Goal: Task Accomplishment & Management: Manage account settings

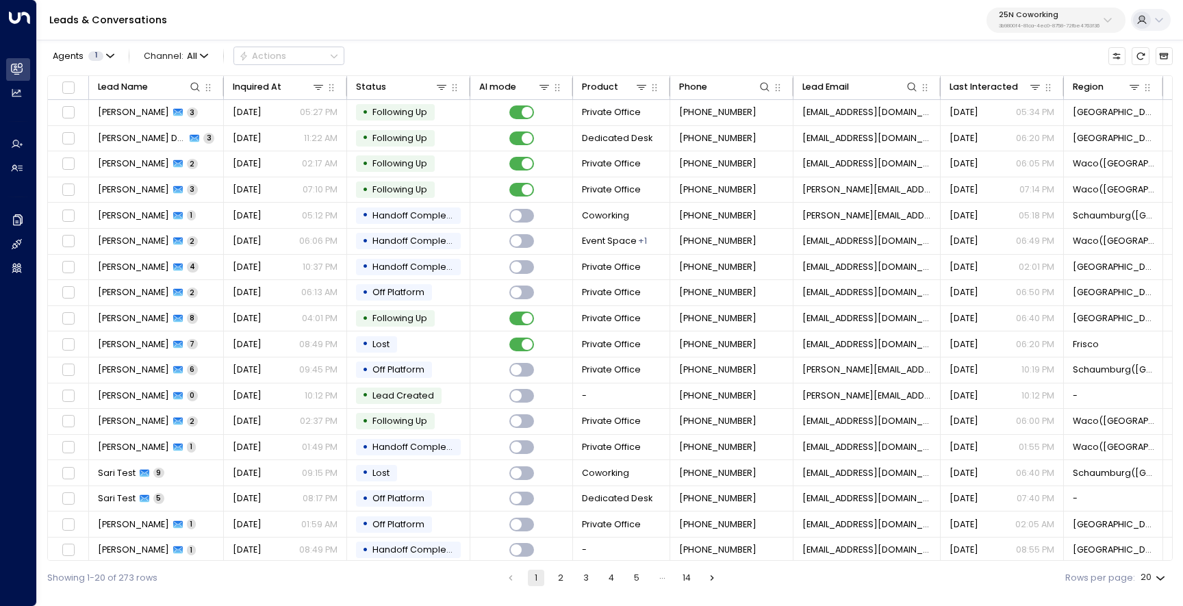
click at [1022, 27] on p "3b9800f4-81ca-4ec0-8758-72fbe4763f36" at bounding box center [1049, 25] width 101 height 5
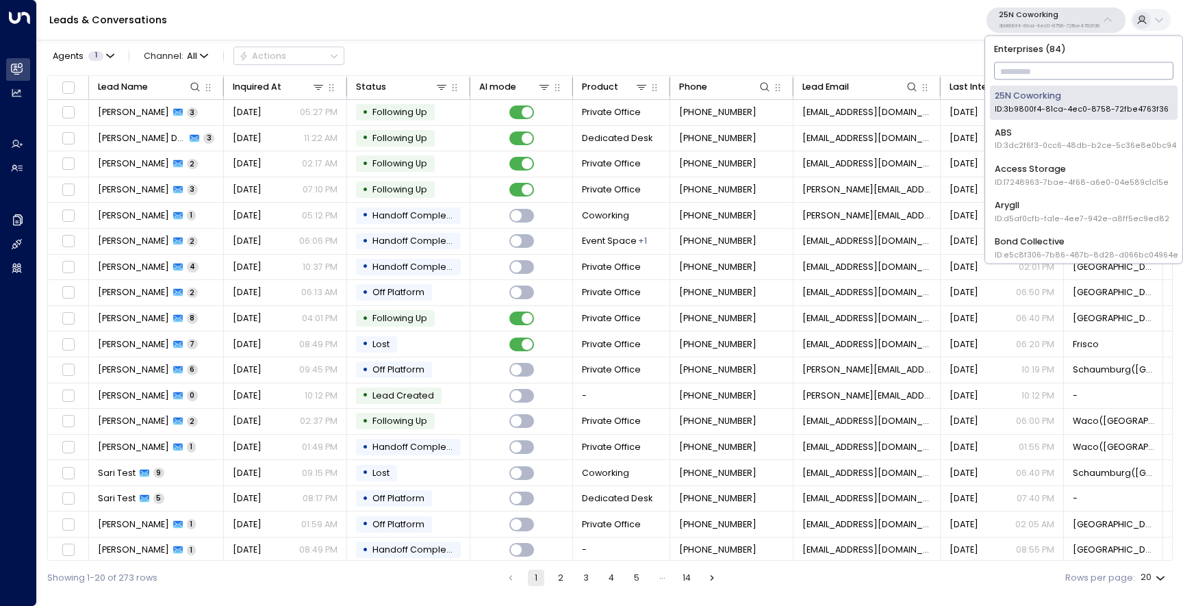
click at [1012, 67] on input "text" at bounding box center [1084, 72] width 180 height 24
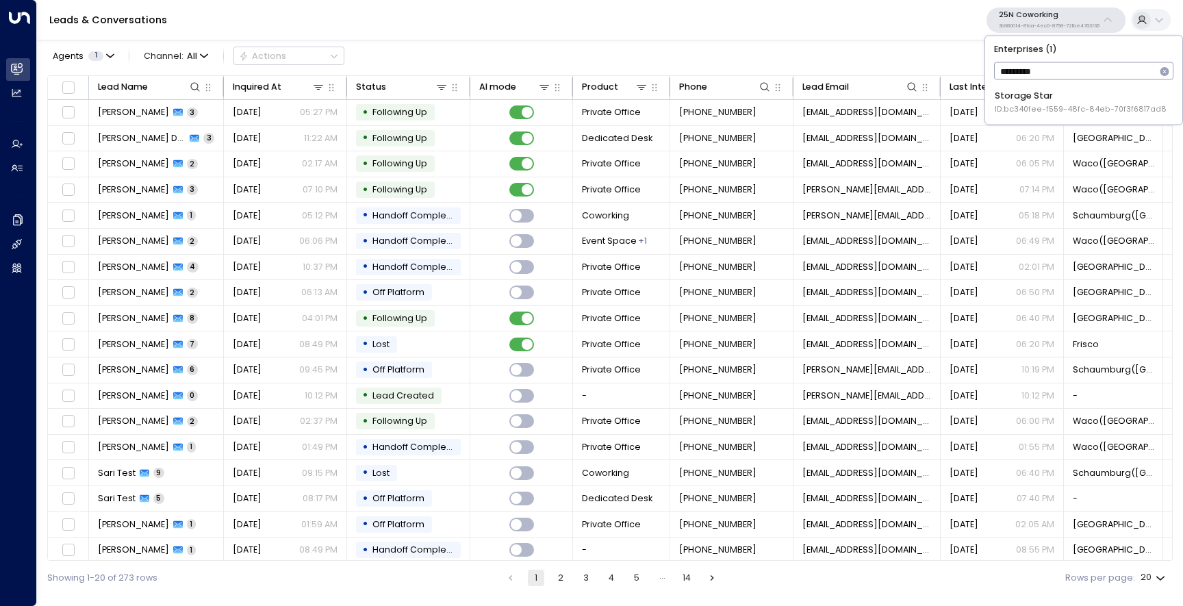
type input "**********"
click at [1062, 105] on span "ID: bc340fee-f559-48fc-84eb-70f3f6817ad8" at bounding box center [1081, 109] width 172 height 11
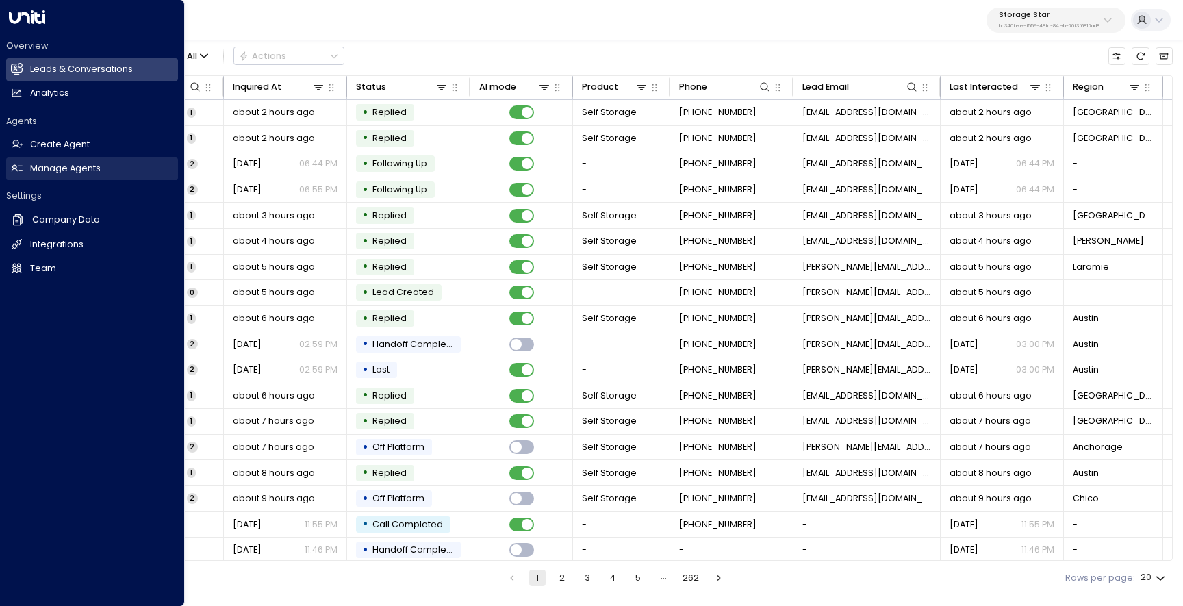
click at [38, 163] on h2 "Manage Agents" at bounding box center [65, 168] width 71 height 13
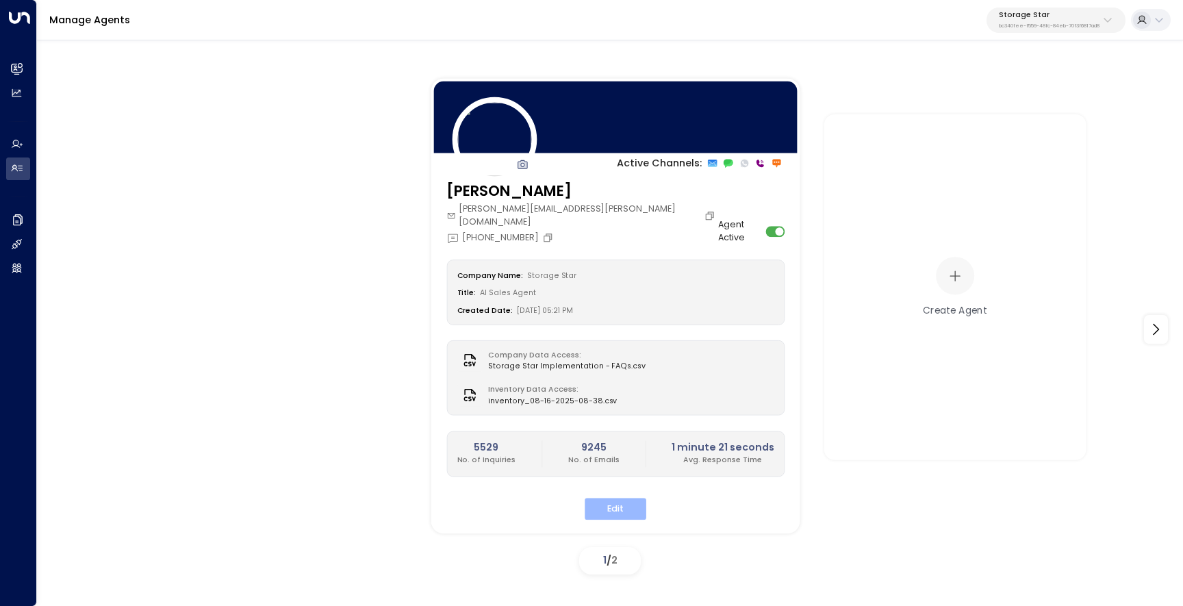
click at [610, 498] on button "Edit" at bounding box center [616, 508] width 62 height 21
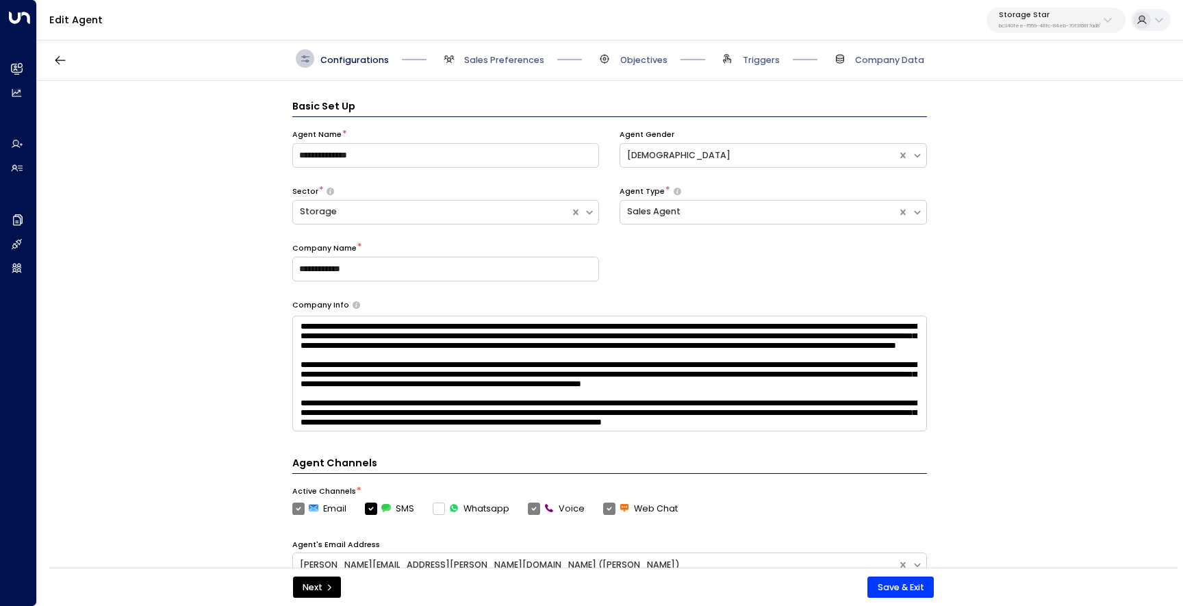
scroll to position [18, 0]
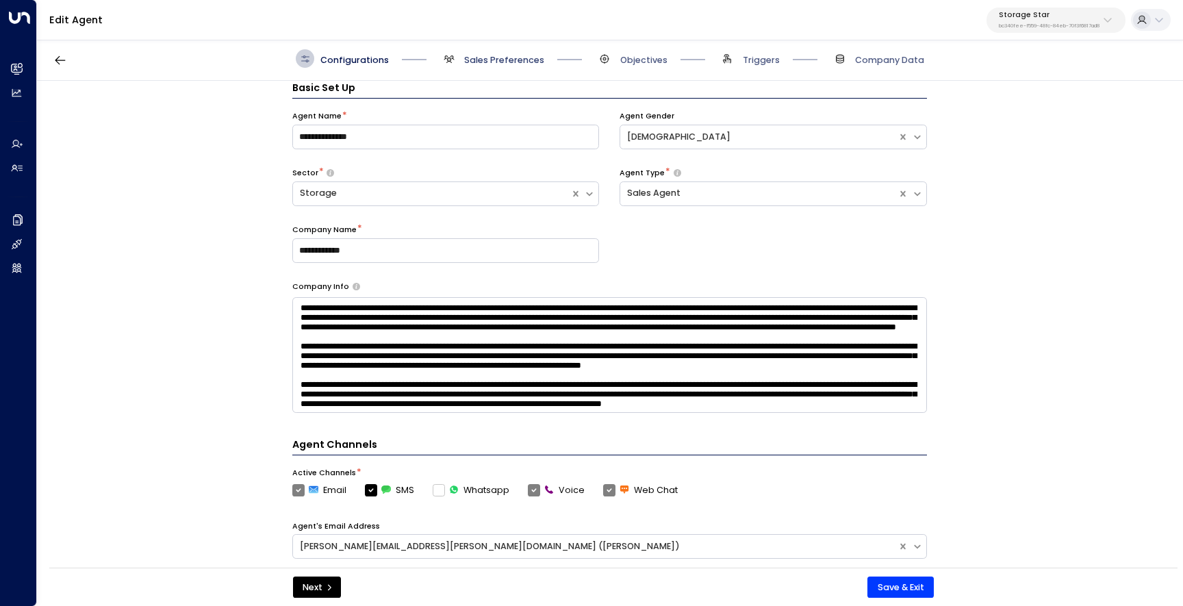
click at [486, 65] on span "Sales Preferences" at bounding box center [504, 60] width 80 height 12
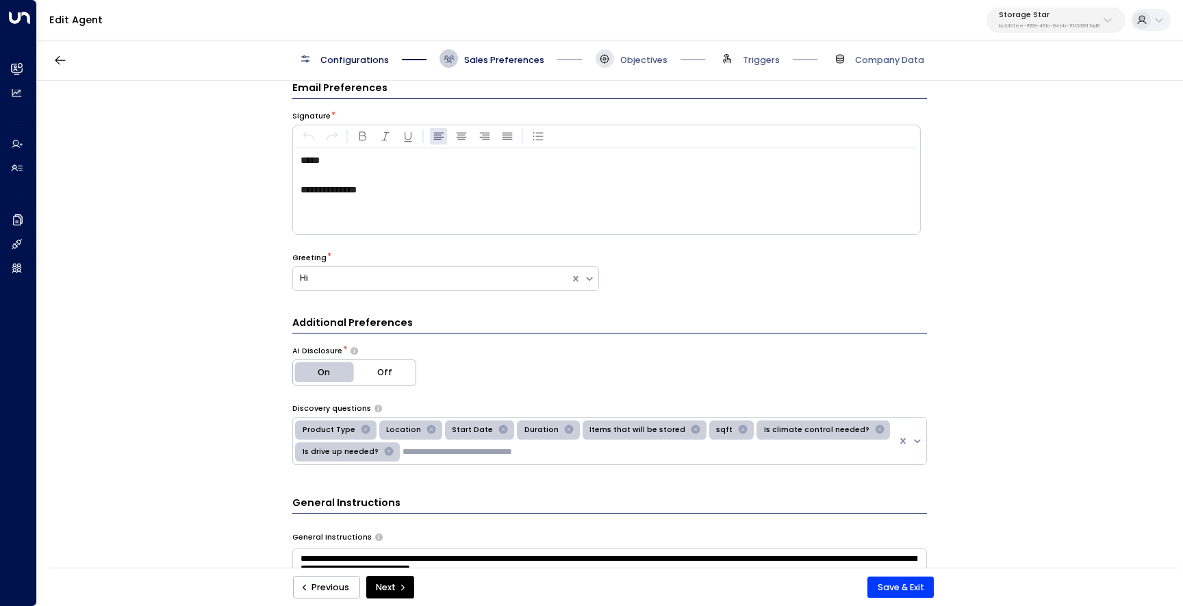
click at [596, 57] on span at bounding box center [605, 58] width 18 height 18
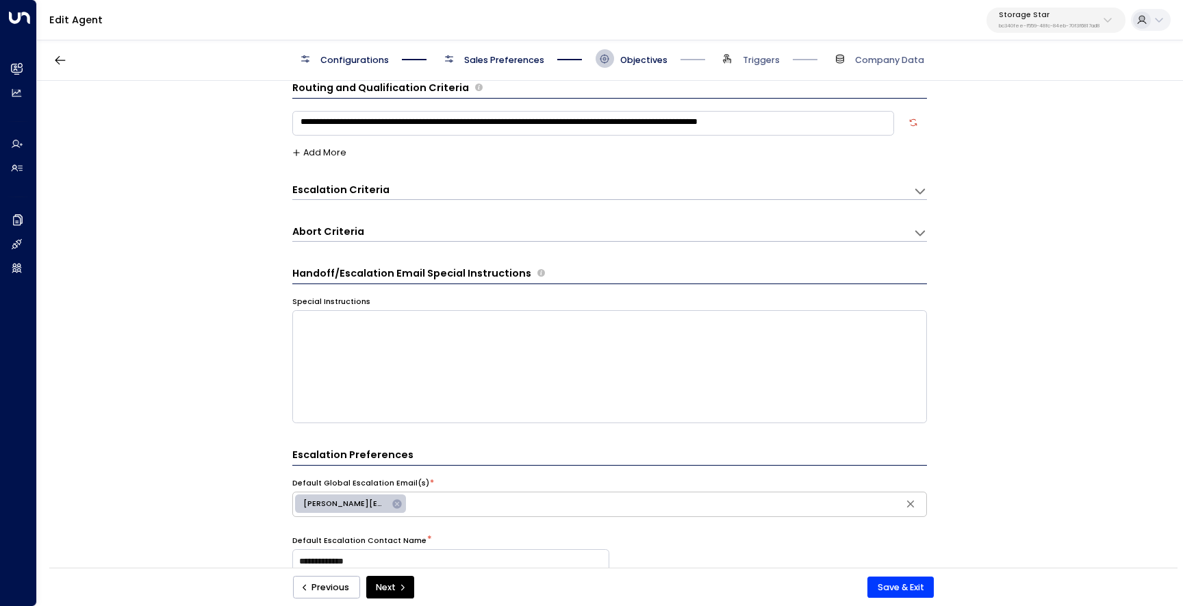
click at [476, 125] on textarea "**********" at bounding box center [593, 123] width 602 height 25
type textarea "**********"
click at [514, 51] on span "Sales Preferences" at bounding box center [492, 58] width 105 height 18
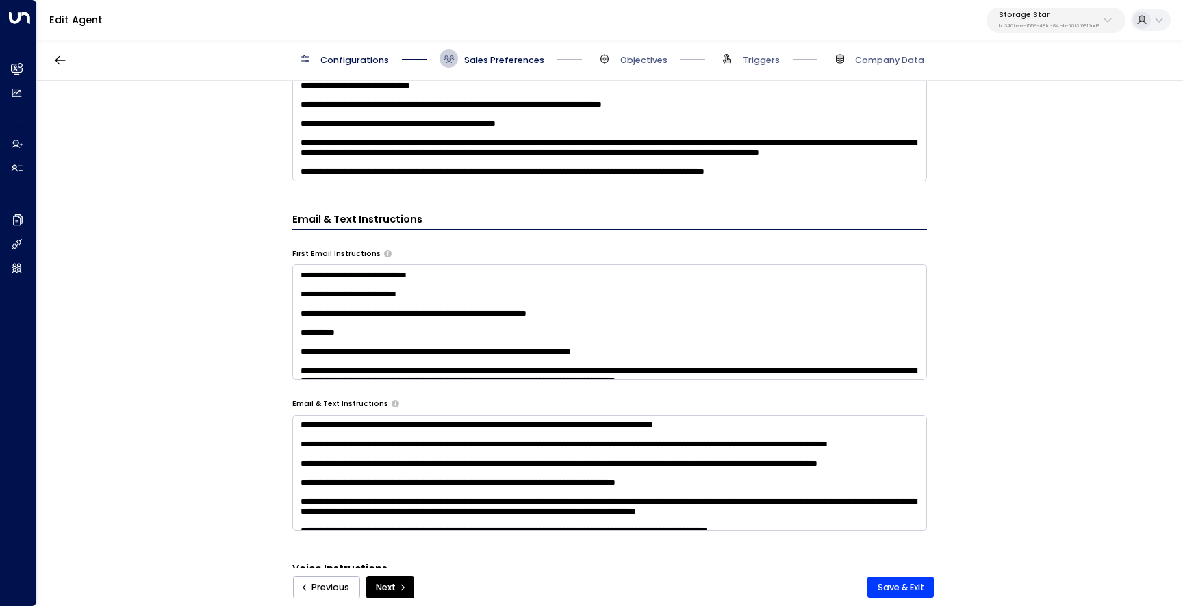
scroll to position [482, 0]
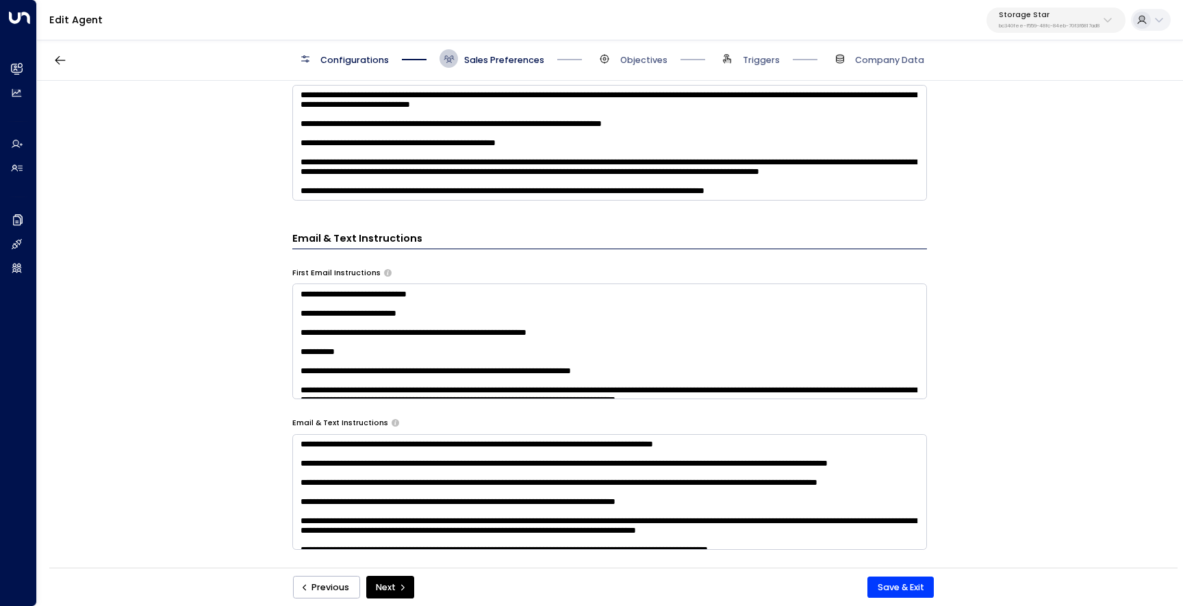
click at [557, 151] on textarea at bounding box center [609, 143] width 635 height 116
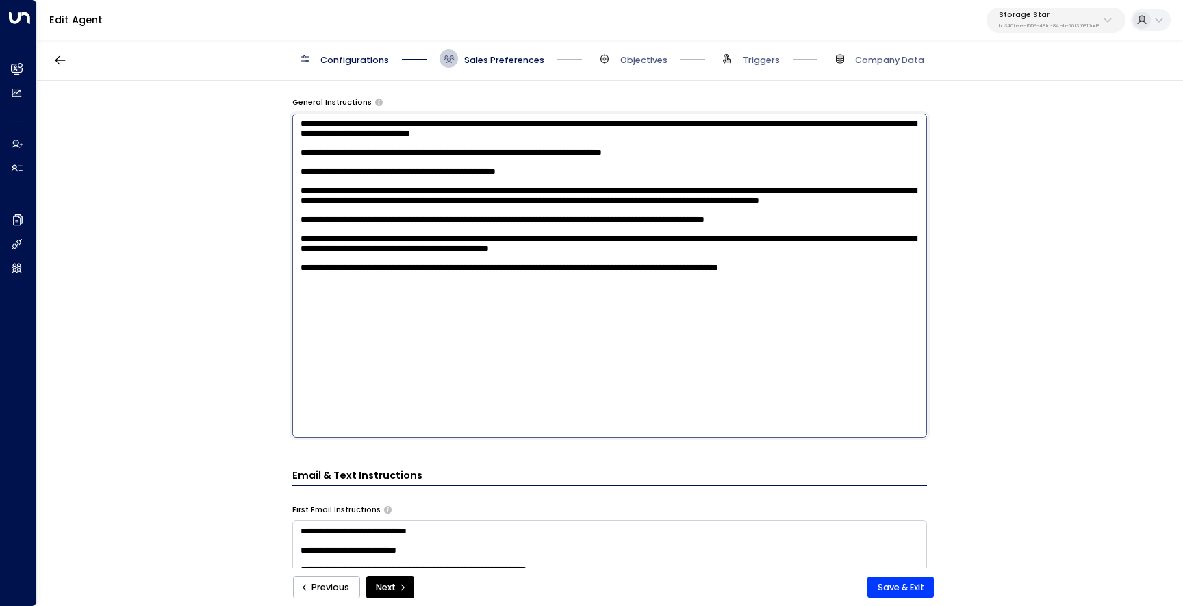
scroll to position [453, 0]
click at [260, 371] on div "**********" at bounding box center [609, 328] width 1145 height 495
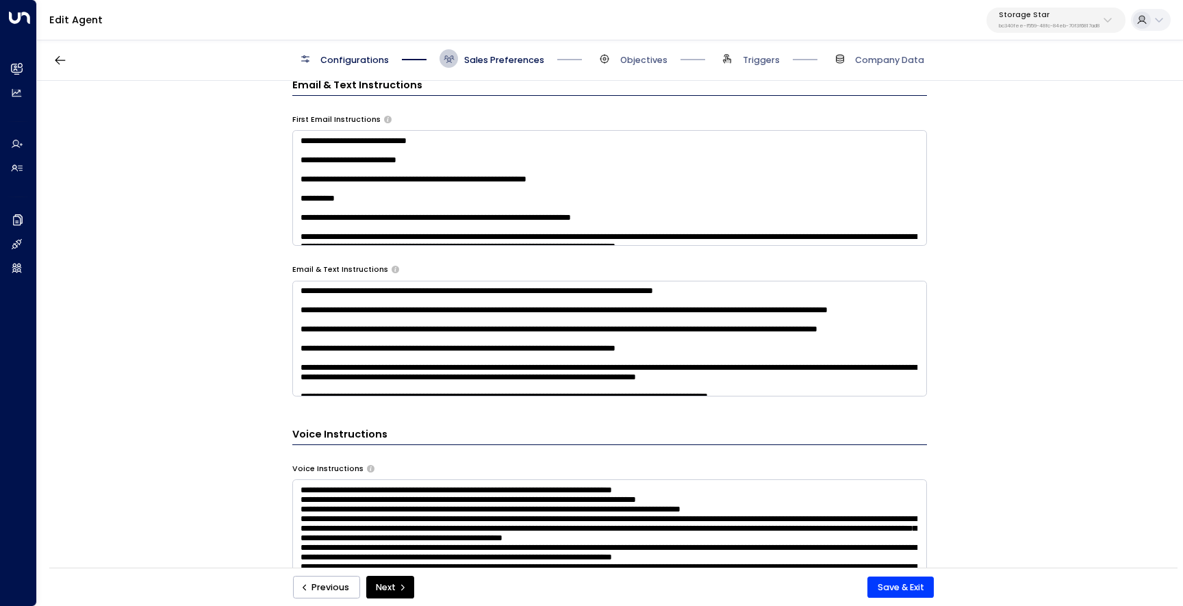
scroll to position [646, 0]
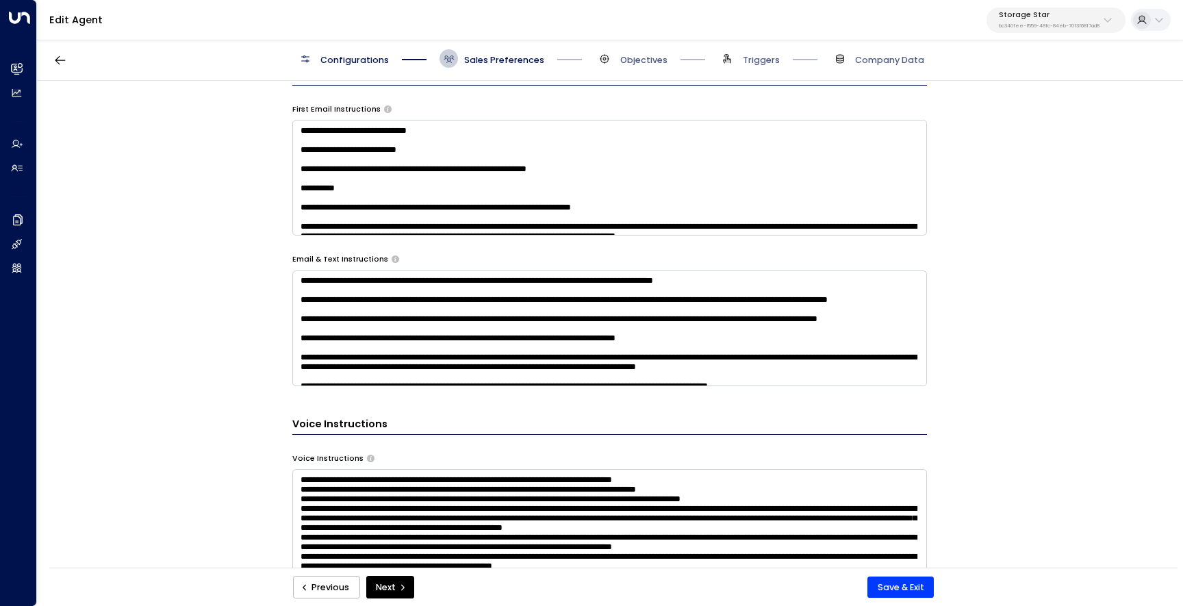
click at [390, 209] on textarea at bounding box center [609, 178] width 635 height 116
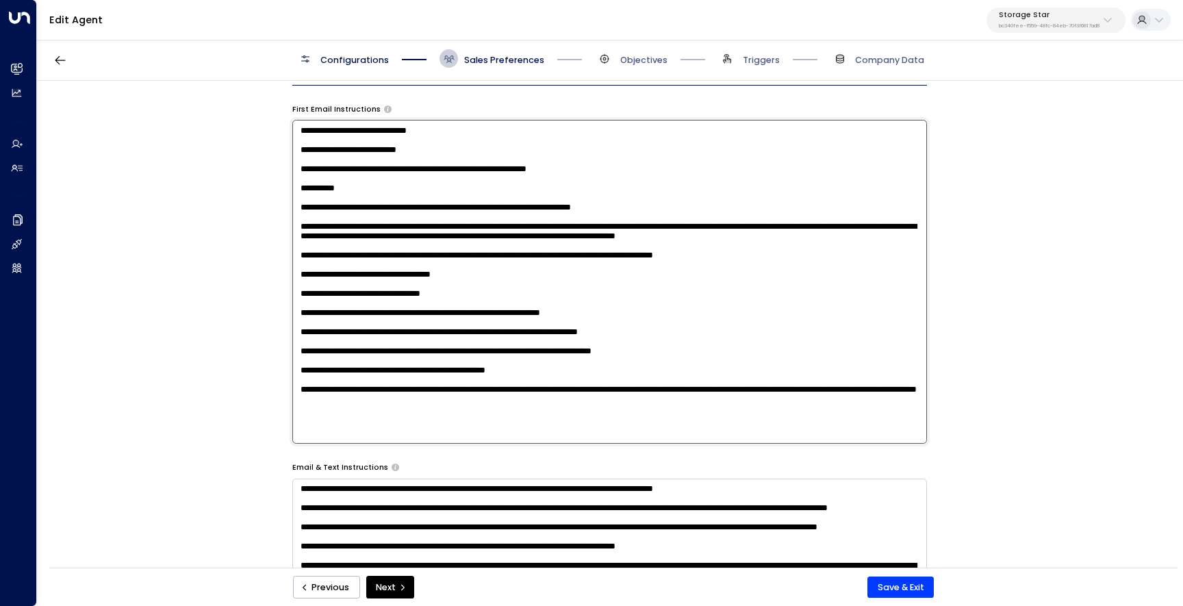
scroll to position [65, 0]
click at [572, 210] on textarea at bounding box center [609, 282] width 635 height 324
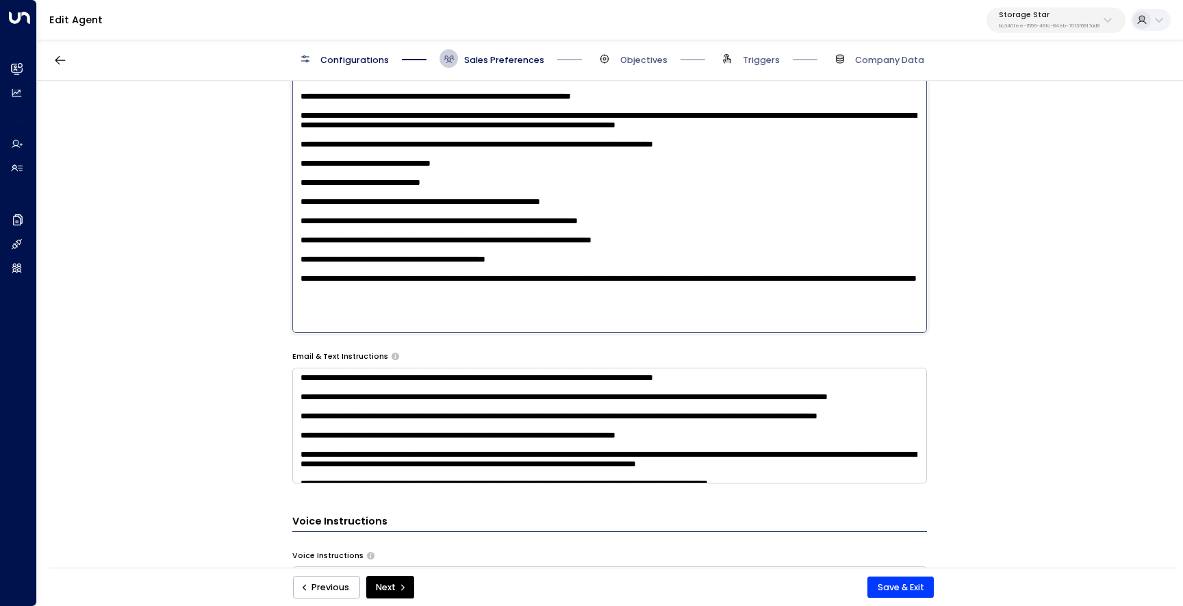
scroll to position [1, 0]
click at [892, 166] on textarea at bounding box center [609, 171] width 635 height 324
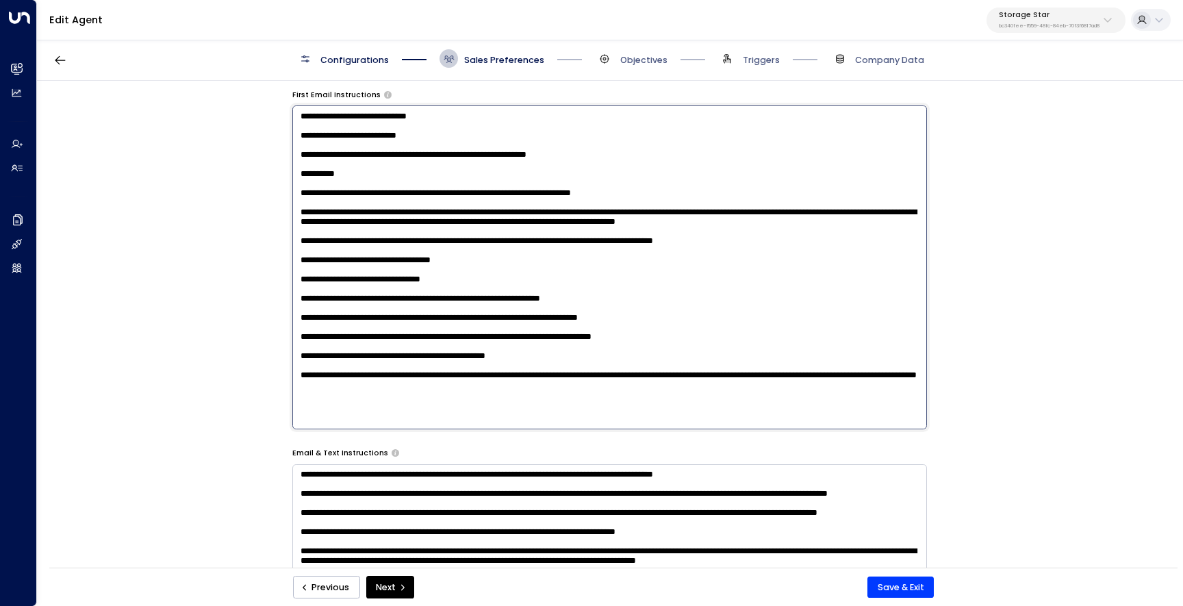
scroll to position [659, 0]
click at [620, 166] on textarea at bounding box center [609, 268] width 635 height 324
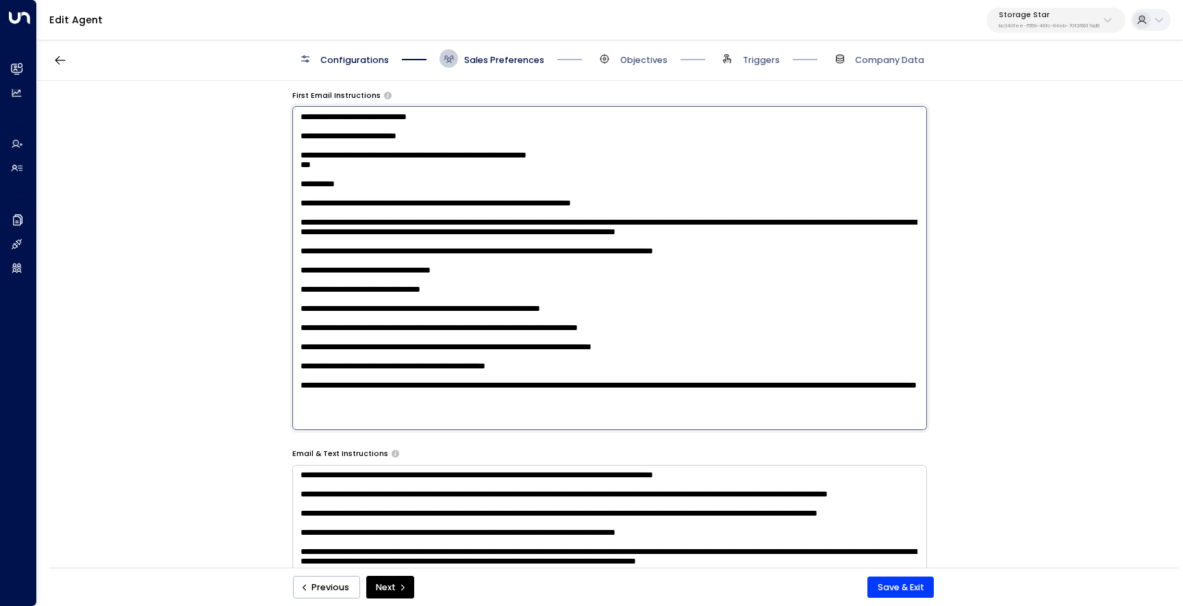
click at [497, 326] on textarea at bounding box center [609, 268] width 635 height 324
drag, startPoint x: 327, startPoint y: 181, endPoint x: 293, endPoint y: 181, distance: 33.6
click at [293, 181] on textarea at bounding box center [609, 268] width 635 height 324
click at [379, 334] on textarea at bounding box center [609, 268] width 635 height 324
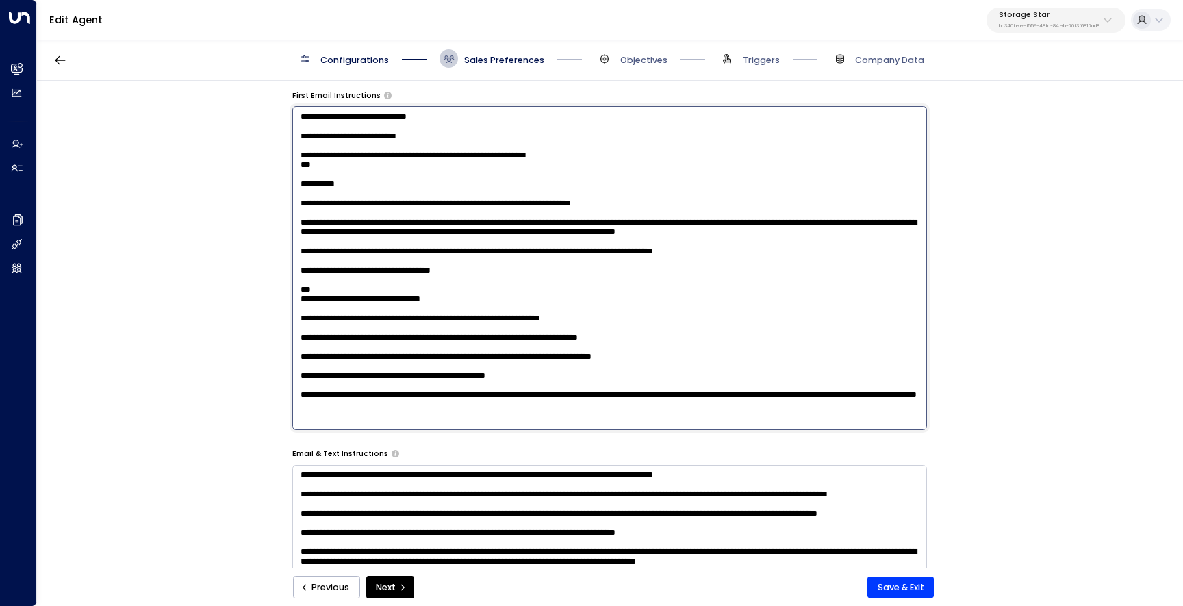
click at [490, 365] on textarea at bounding box center [609, 268] width 635 height 324
click at [301, 366] on textarea at bounding box center [609, 268] width 635 height 324
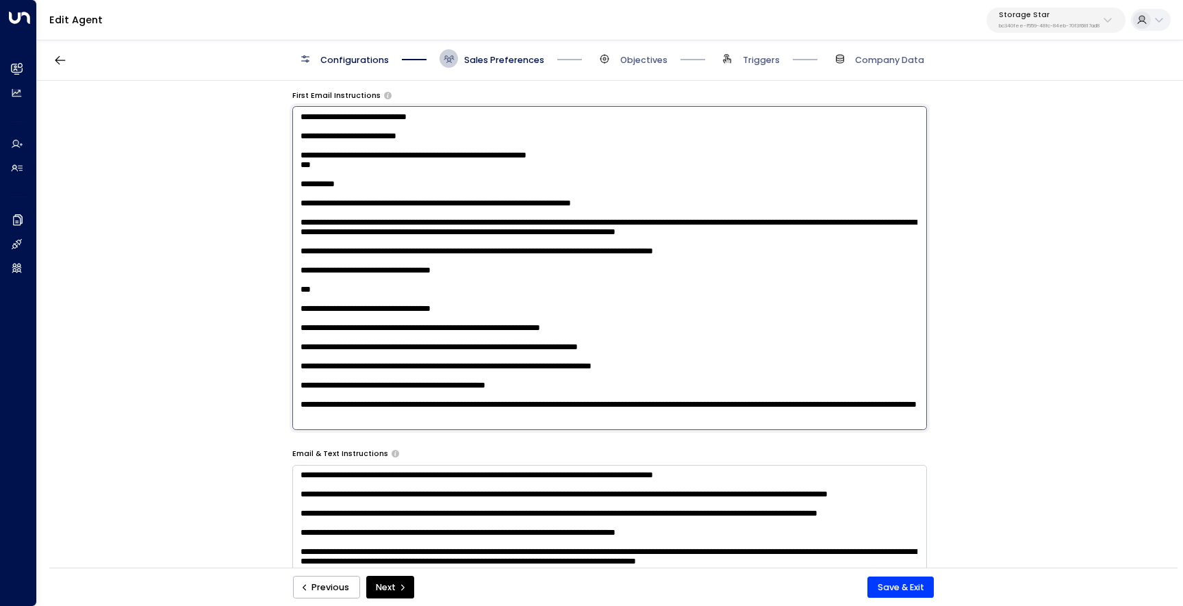
scroll to position [104, 0]
drag, startPoint x: 492, startPoint y: 277, endPoint x: 386, endPoint y: 277, distance: 105.4
click at [386, 277] on textarea at bounding box center [609, 268] width 635 height 324
click at [606, 242] on textarea at bounding box center [609, 268] width 635 height 324
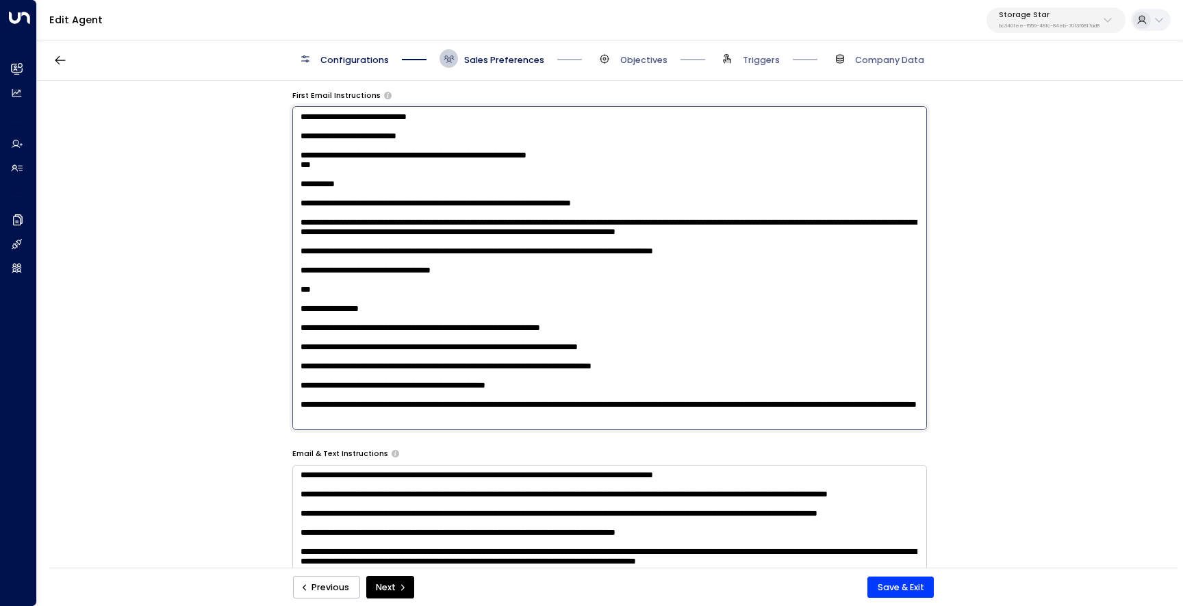
click at [632, 172] on textarea at bounding box center [609, 268] width 635 height 324
click at [561, 376] on textarea at bounding box center [609, 268] width 635 height 324
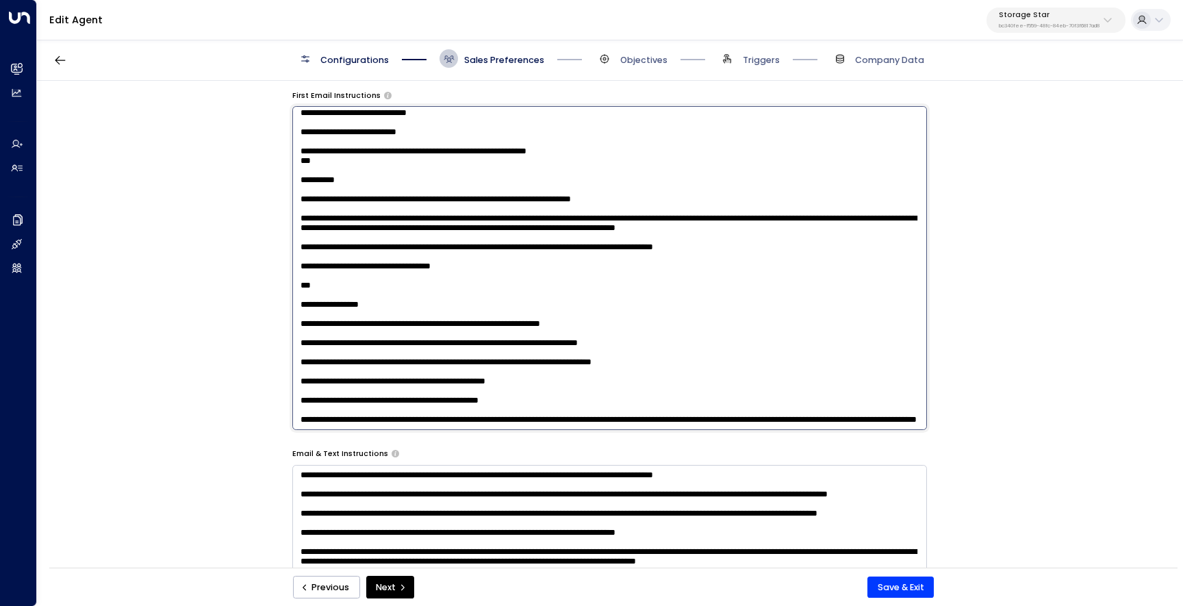
click at [307, 407] on textarea at bounding box center [609, 268] width 635 height 324
drag, startPoint x: 311, startPoint y: 407, endPoint x: 297, endPoint y: 407, distance: 13.7
click at [297, 407] on textarea at bounding box center [609, 268] width 635 height 324
click at [354, 406] on textarea at bounding box center [609, 268] width 635 height 324
click at [596, 407] on textarea at bounding box center [609, 268] width 635 height 324
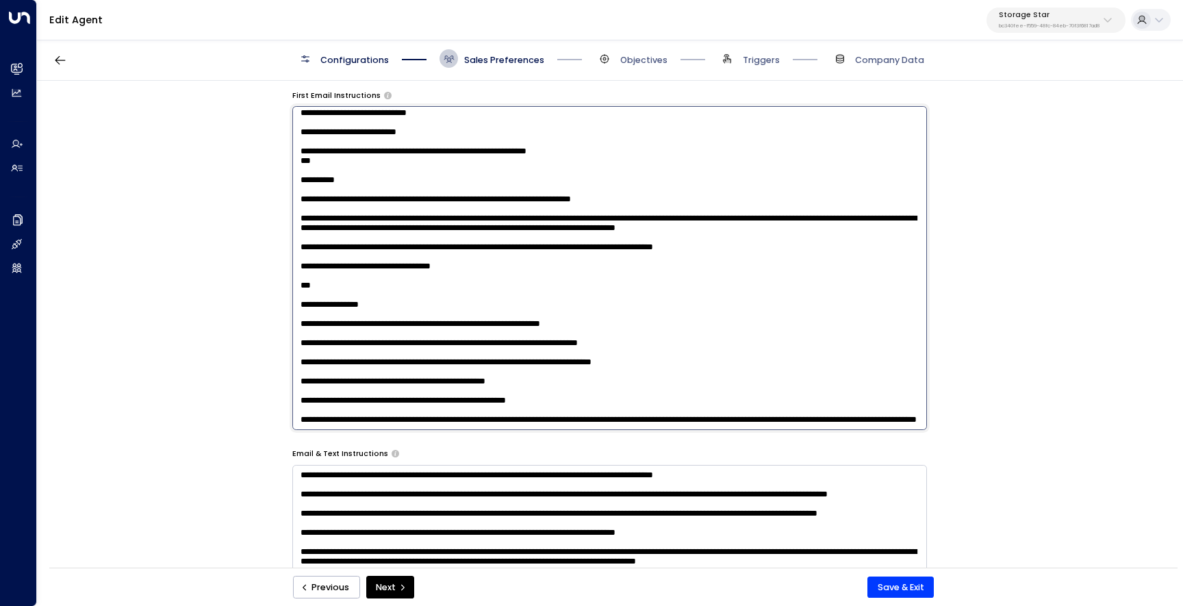
click at [478, 407] on textarea at bounding box center [609, 268] width 635 height 324
type textarea "**********"
click at [884, 593] on button "Save & Exit" at bounding box center [901, 588] width 66 height 22
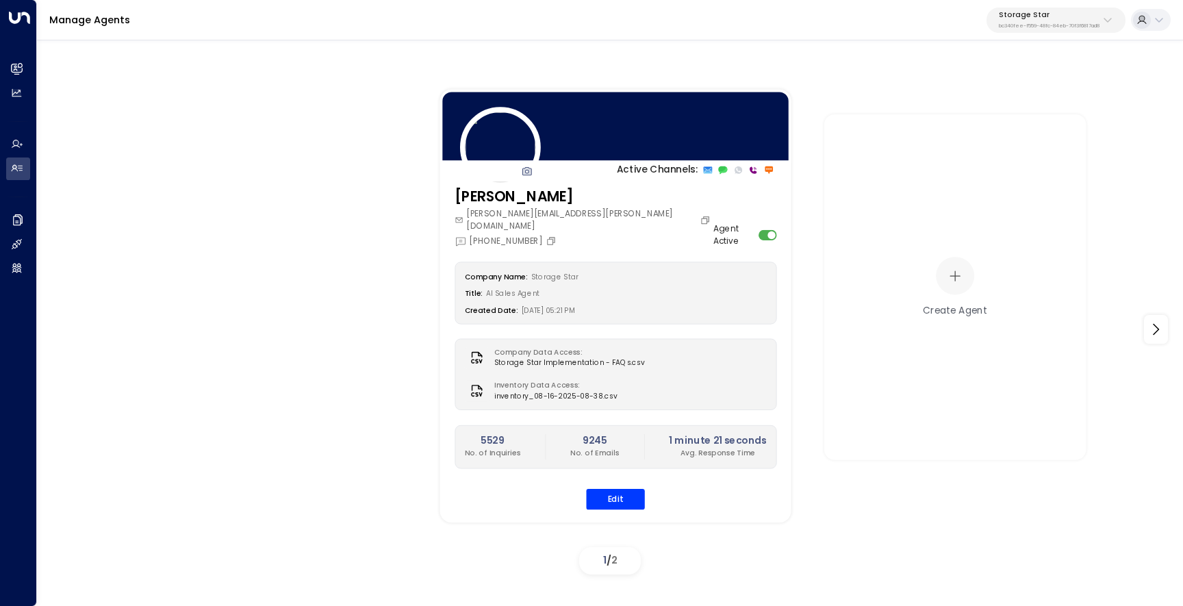
click at [1046, 3] on div "Manage Agents Storage Star bc340fee-f559-48fc-84eb-70f3f6817ad8" at bounding box center [610, 20] width 1146 height 40
click at [1043, 14] on p "Storage Star" at bounding box center [1049, 15] width 101 height 8
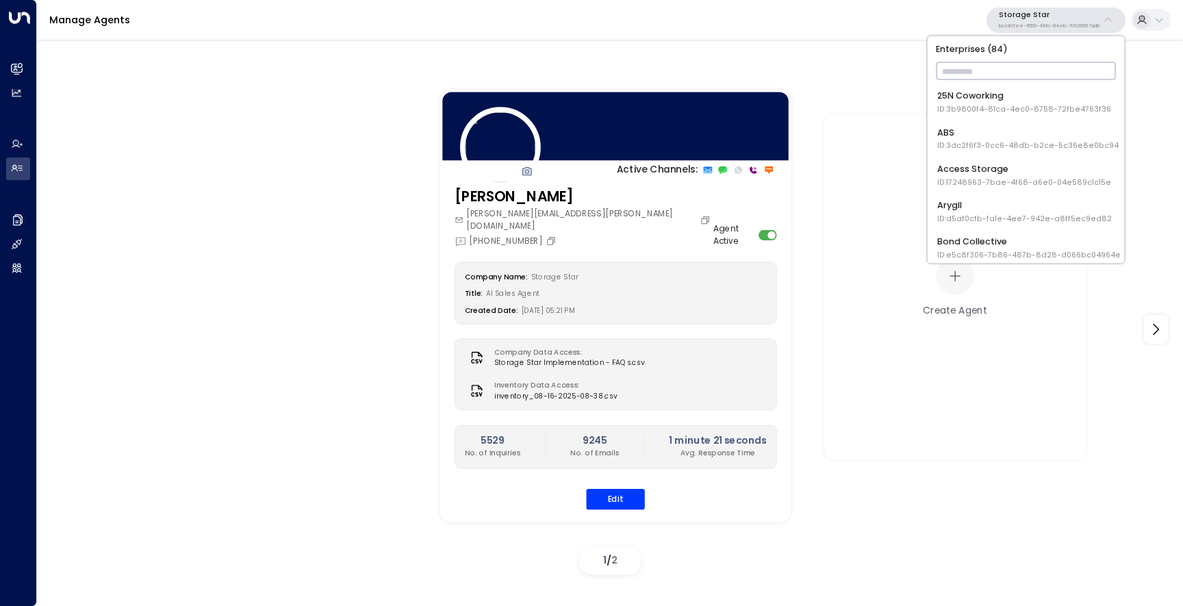
click at [1012, 76] on input "text" at bounding box center [1026, 72] width 180 height 24
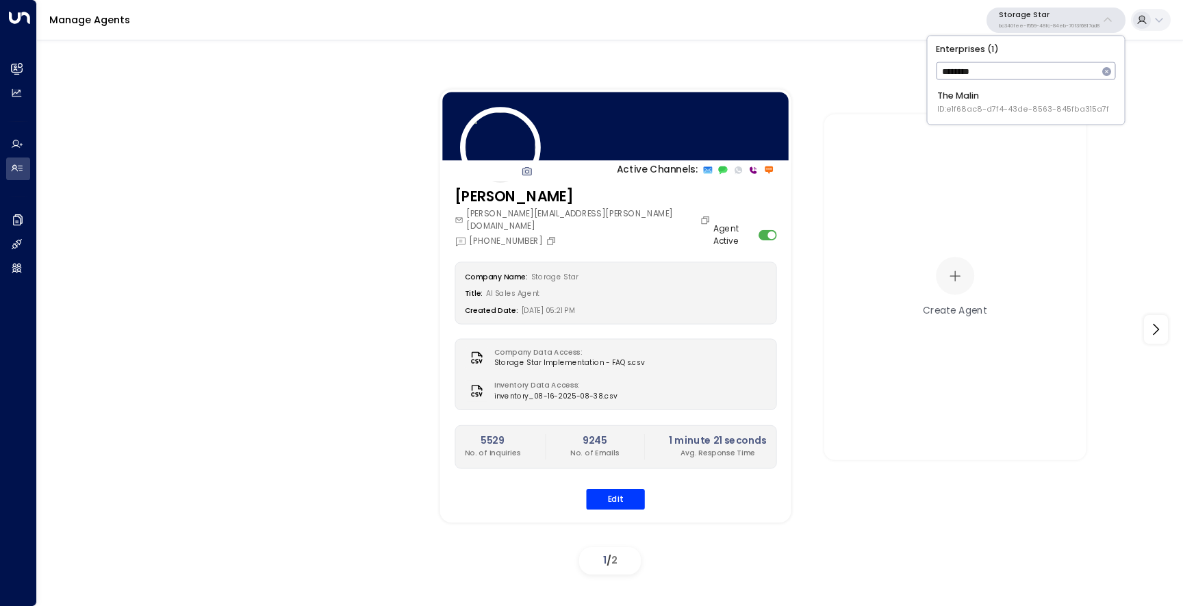
type input "*********"
click at [1003, 95] on div "The Malin ID: e1f68ac8-d7f4-43de-8563-845fba315a7f" at bounding box center [1023, 102] width 172 height 25
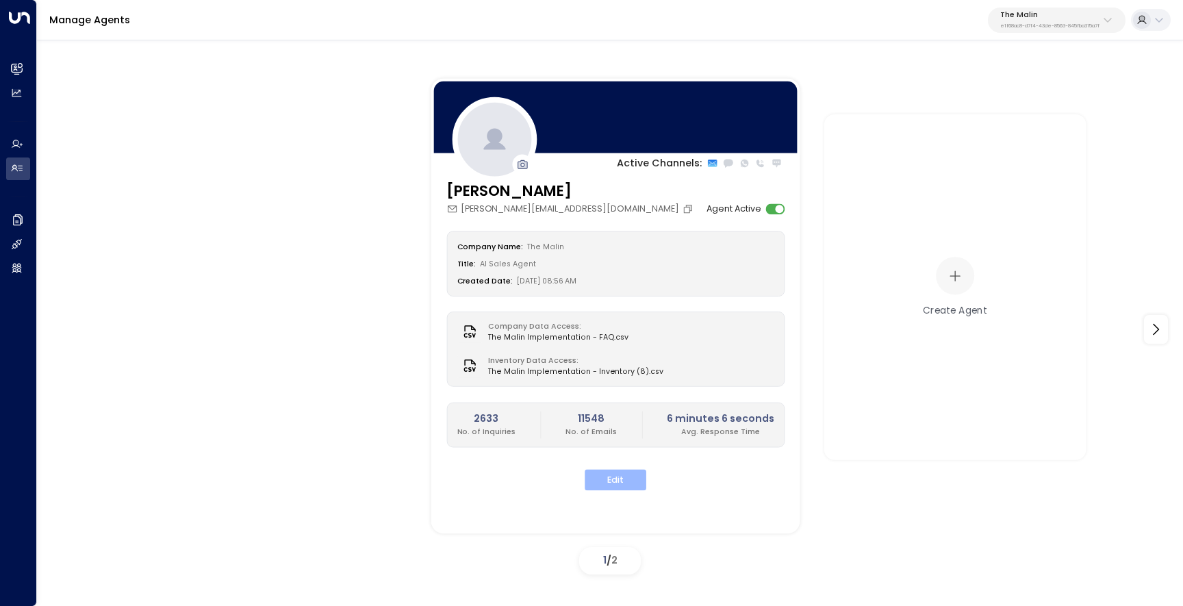
click at [620, 481] on button "Edit" at bounding box center [616, 480] width 62 height 21
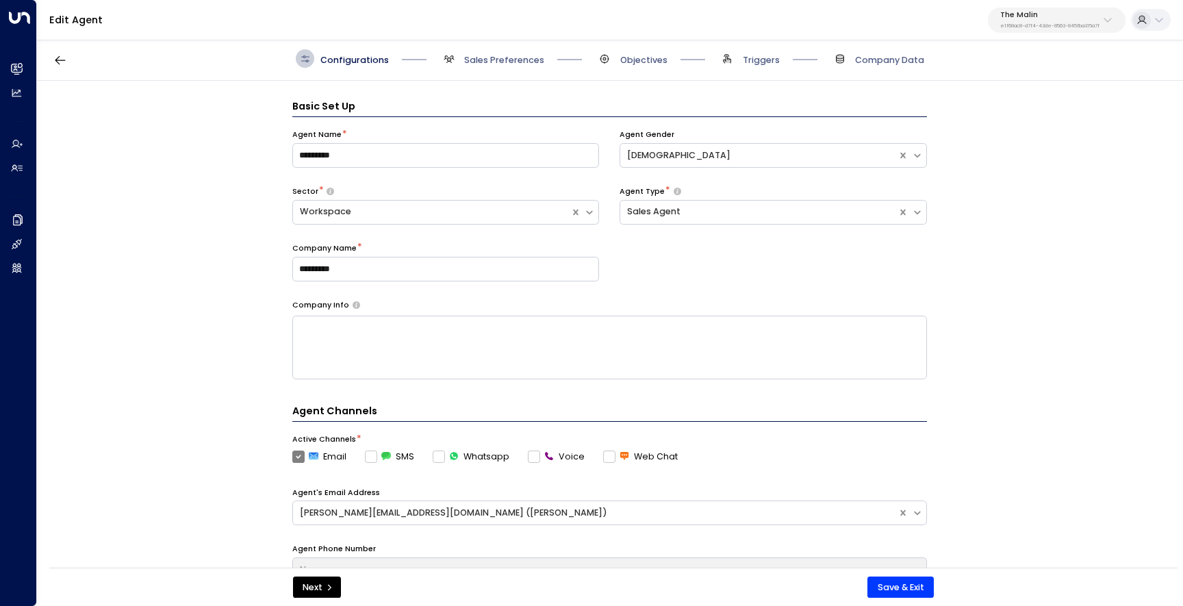
scroll to position [18, 0]
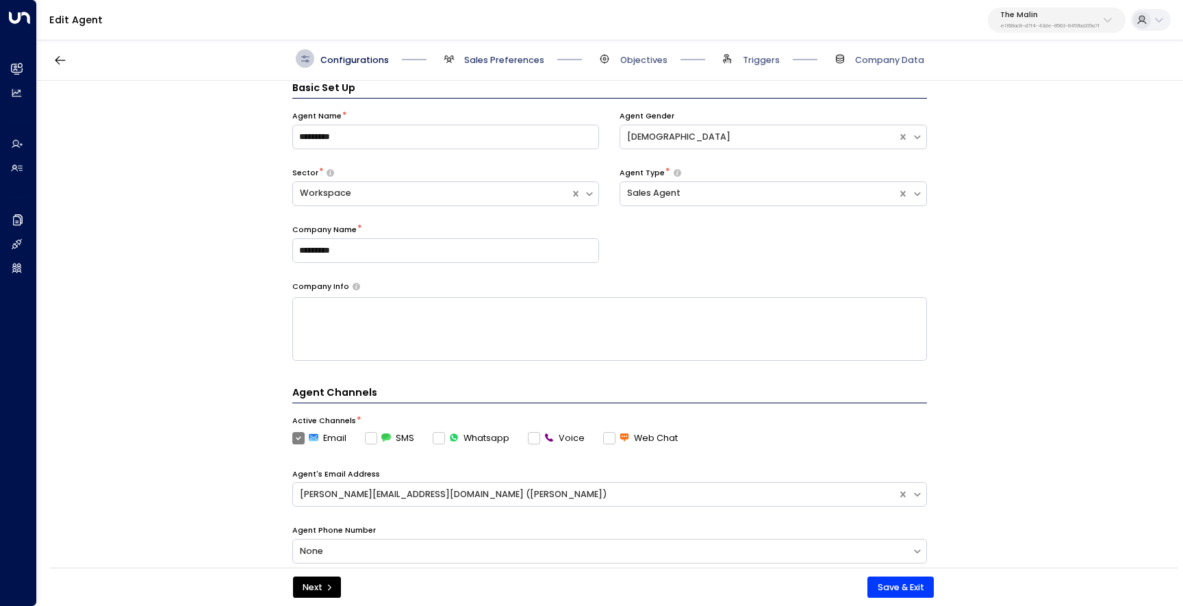
click at [482, 62] on span "Sales Preferences" at bounding box center [504, 60] width 80 height 12
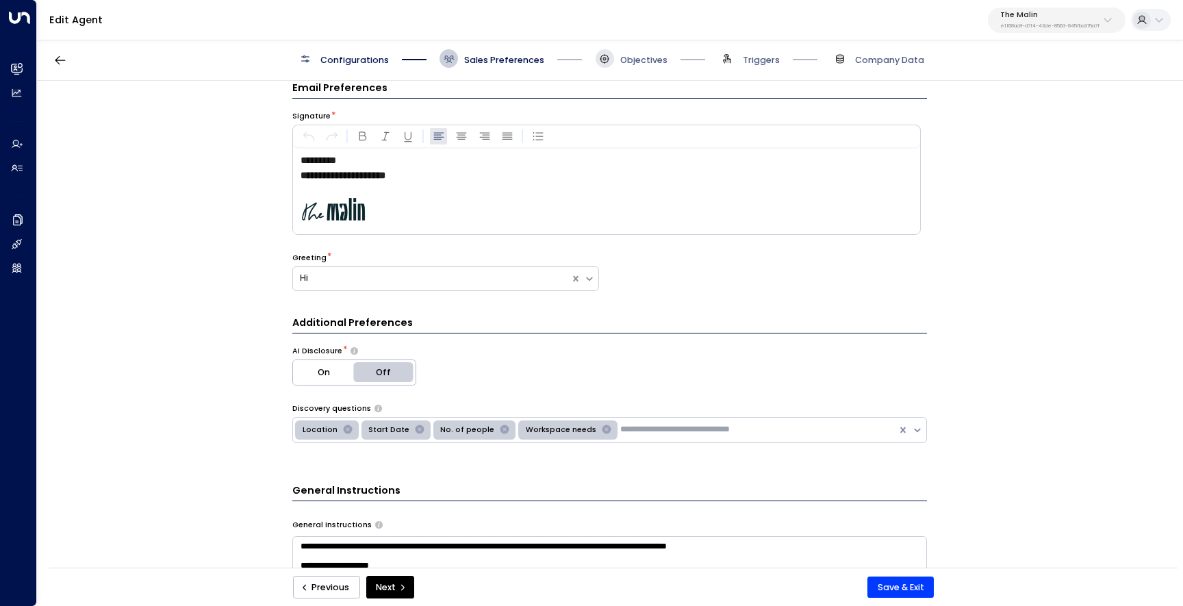
click at [611, 62] on span at bounding box center [605, 58] width 18 height 18
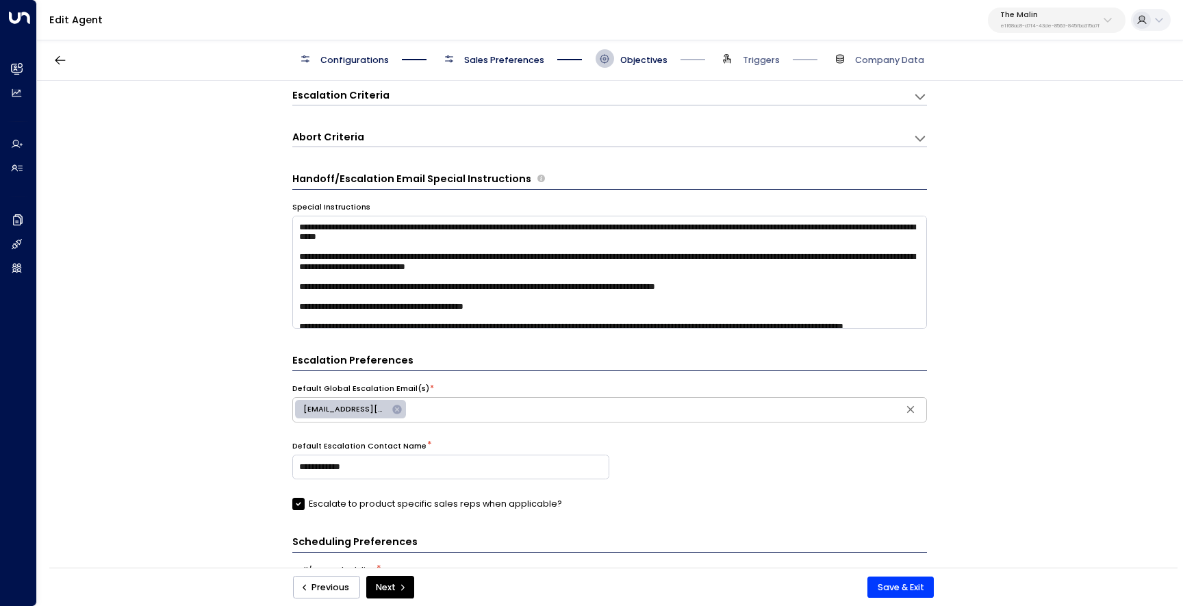
scroll to position [264, 0]
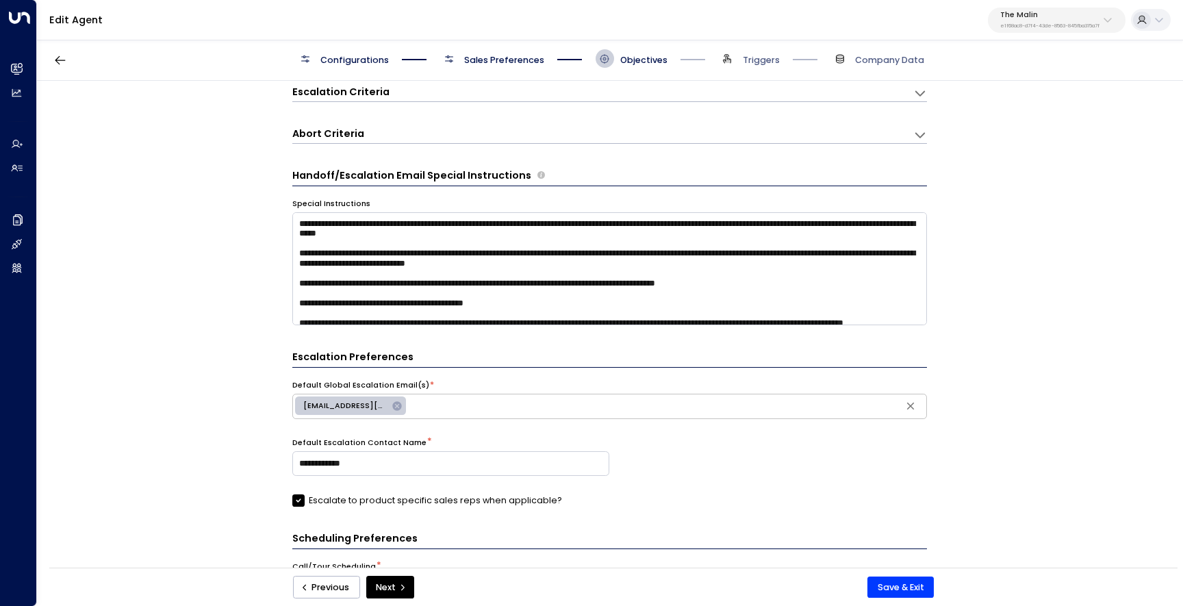
click at [488, 58] on span "Sales Preferences" at bounding box center [504, 60] width 80 height 12
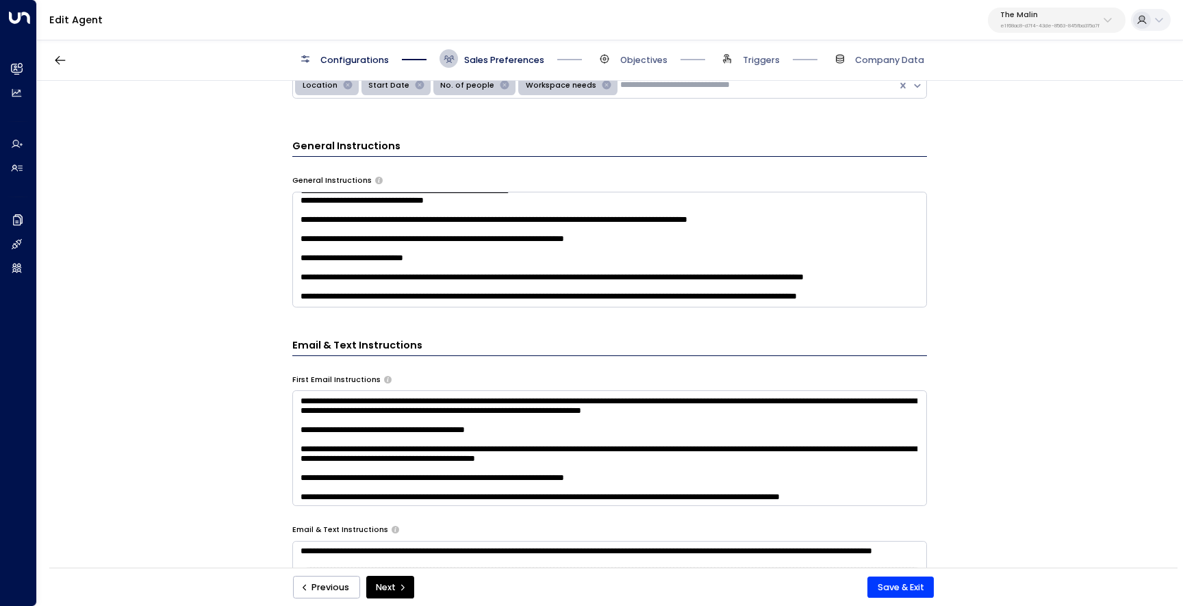
scroll to position [402, 0]
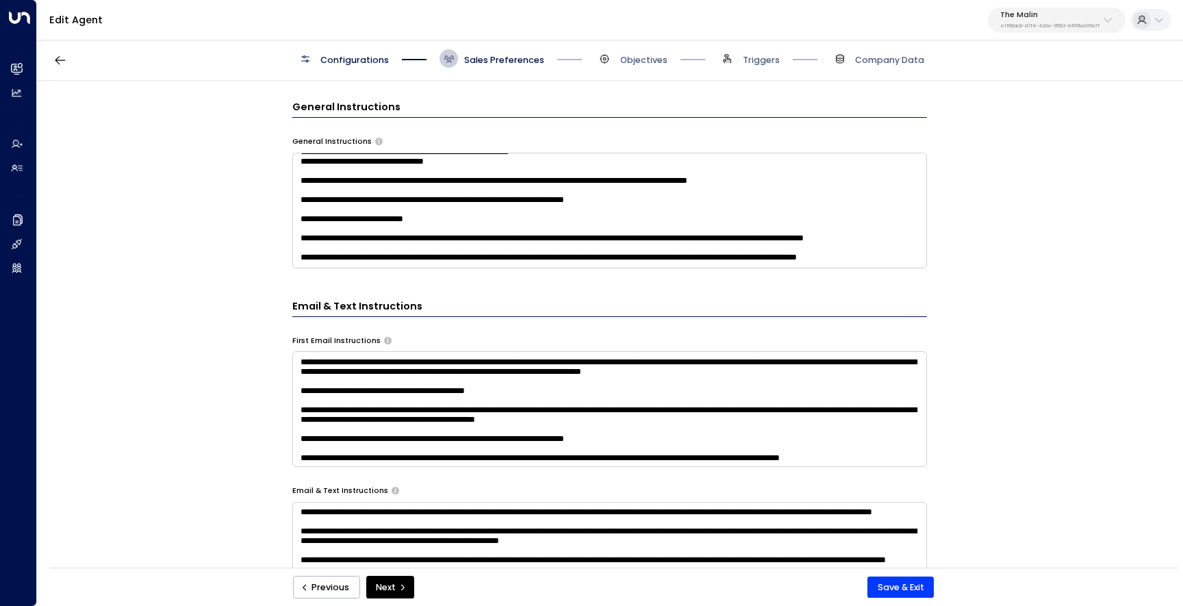
click at [435, 440] on textarea "**********" at bounding box center [609, 409] width 635 height 116
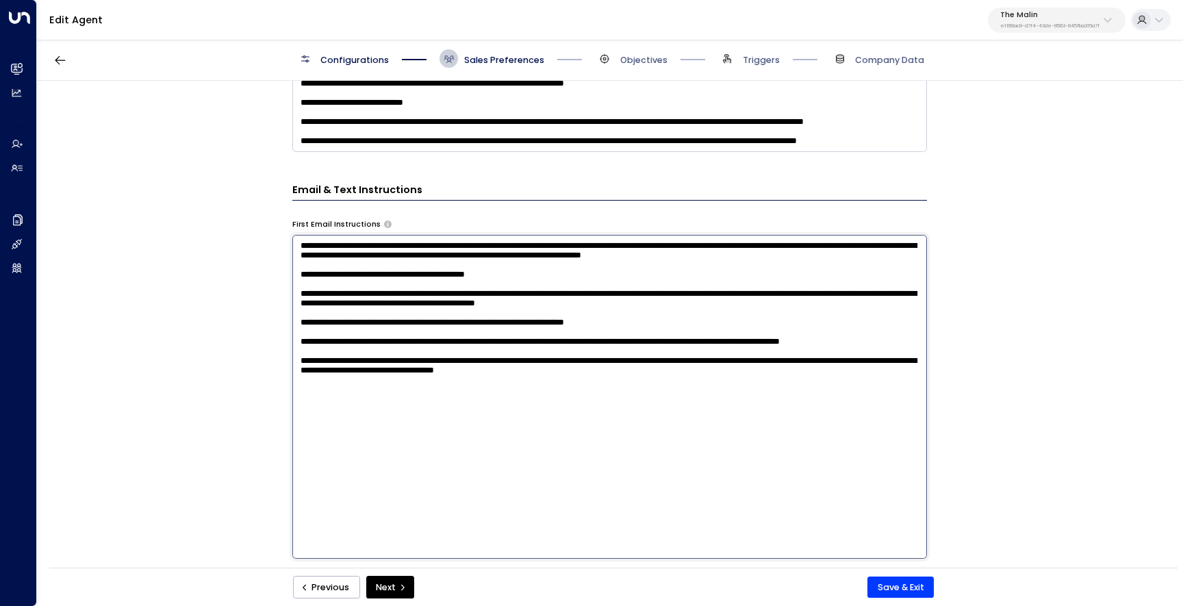
scroll to position [519, 0]
click at [473, 377] on textarea "**********" at bounding box center [609, 396] width 635 height 324
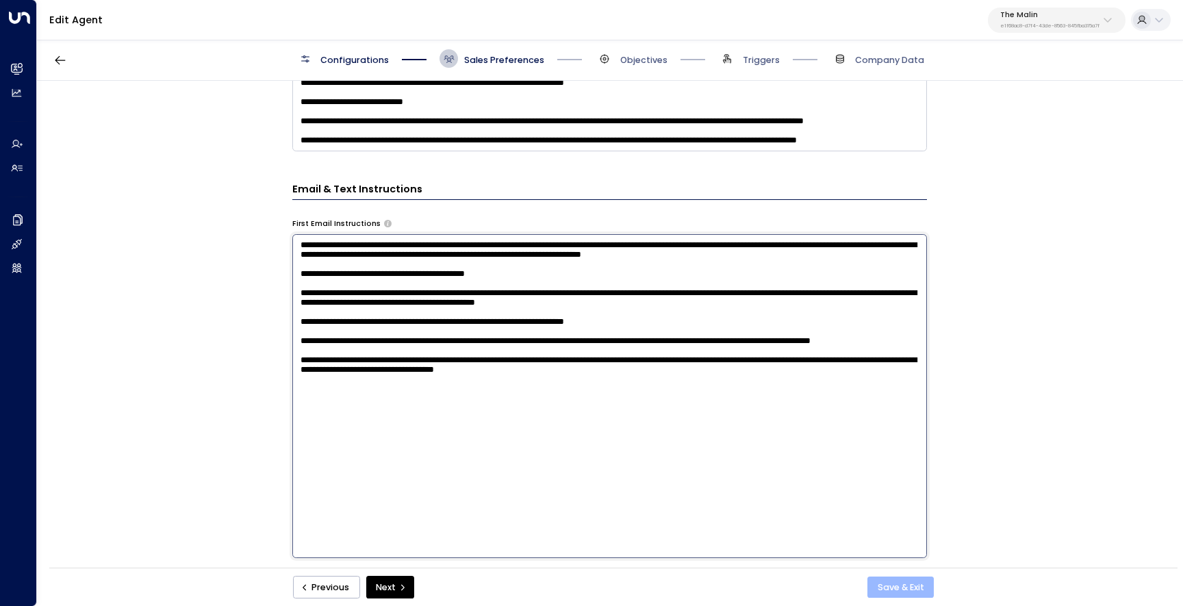
type textarea "**********"
click at [891, 584] on button "Save & Exit" at bounding box center [901, 588] width 66 height 22
